Goal: Find specific page/section: Find specific page/section

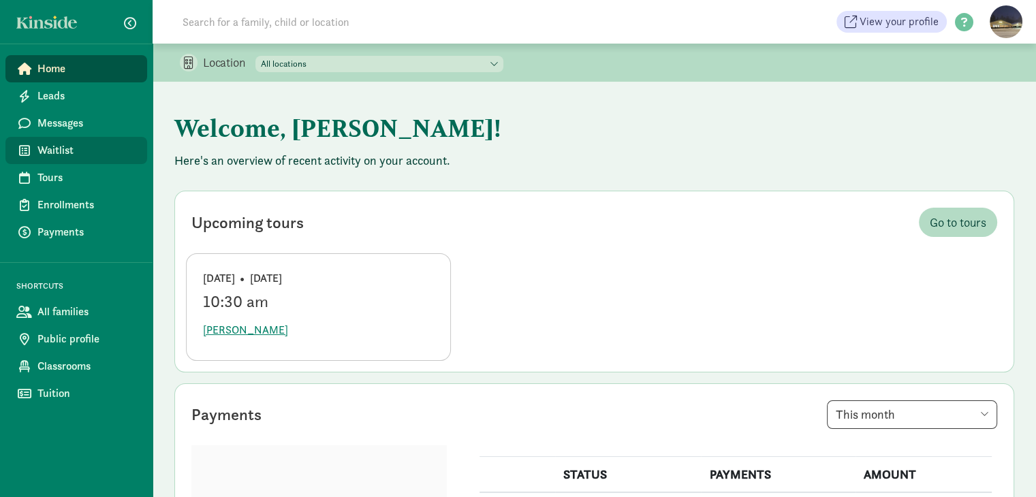
click at [63, 153] on span "Waitlist" at bounding box center [86, 150] width 99 height 16
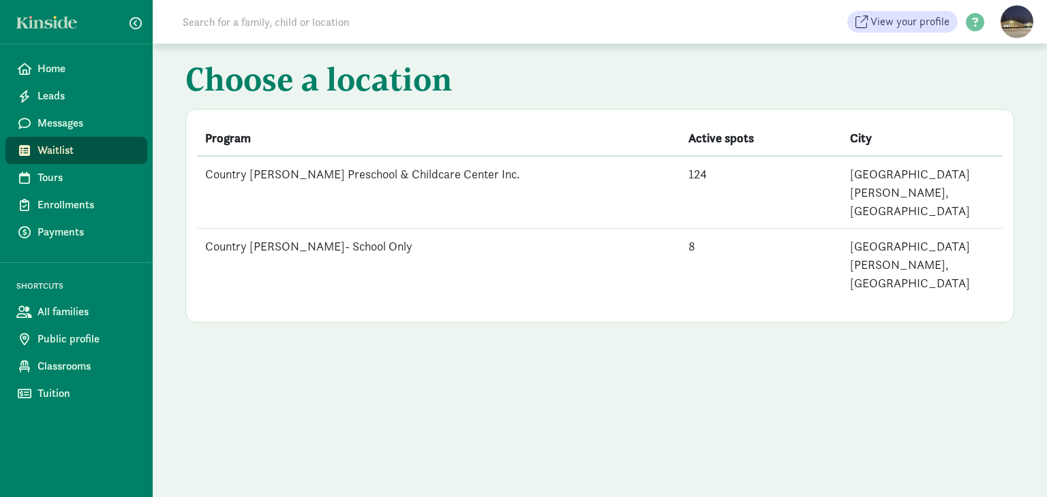
click at [324, 170] on td "Country [PERSON_NAME] Preschool & Childcare Center Inc." at bounding box center [438, 192] width 483 height 73
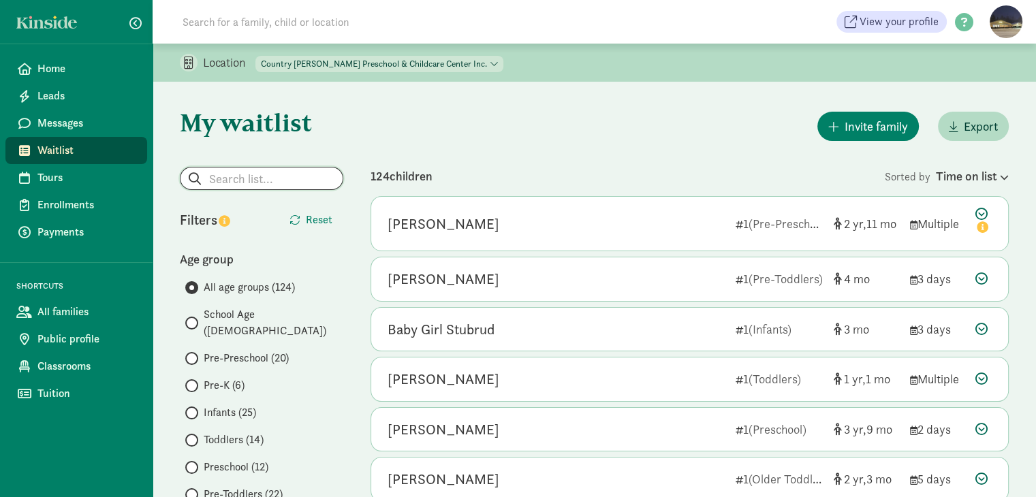
click at [280, 181] on input "search" at bounding box center [262, 179] width 162 height 22
type input "a"
type input "b"
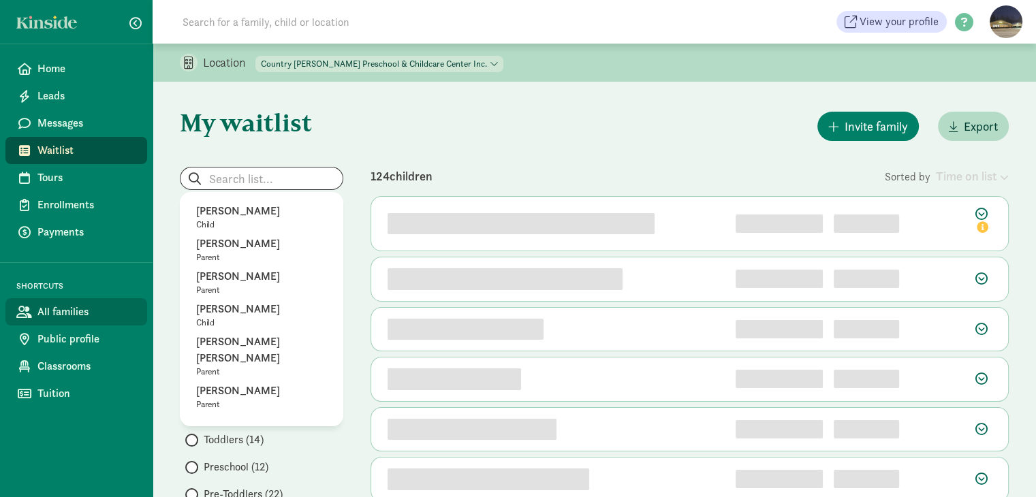
click at [75, 321] on link "All families" at bounding box center [76, 311] width 142 height 27
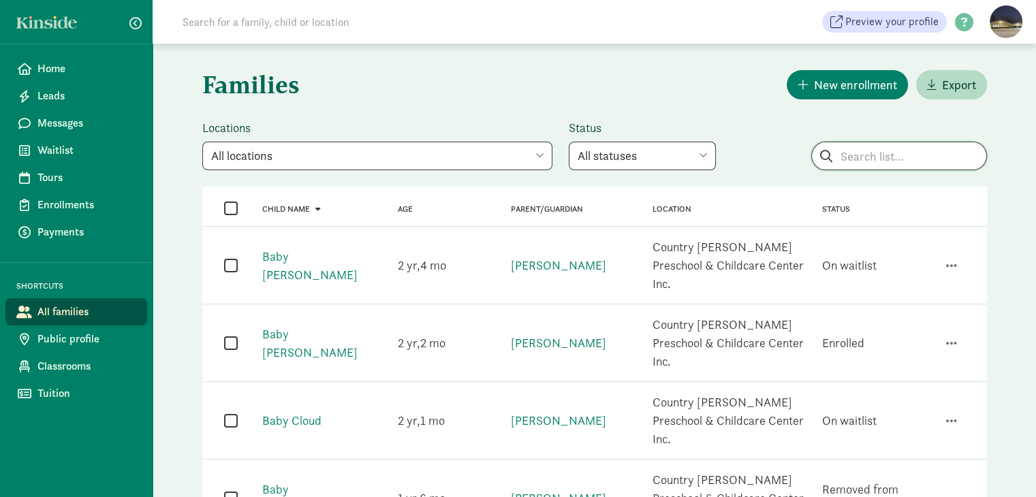
click at [864, 158] on input "search" at bounding box center [899, 155] width 174 height 27
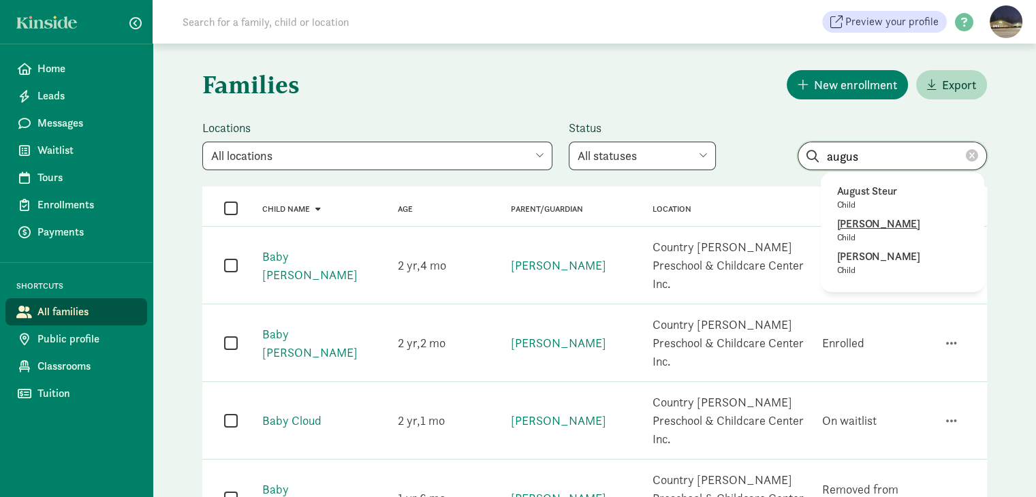
type input "augus"
click at [882, 224] on p "Augustus Bisbee" at bounding box center [902, 224] width 131 height 16
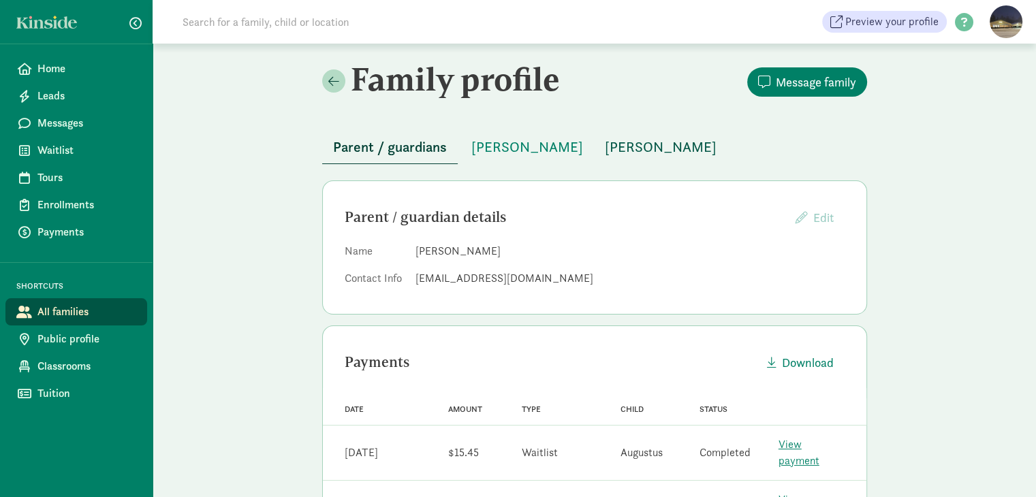
click at [653, 147] on span "Augustus Bisbee" at bounding box center [661, 147] width 112 height 22
